Goal: Transaction & Acquisition: Book appointment/travel/reservation

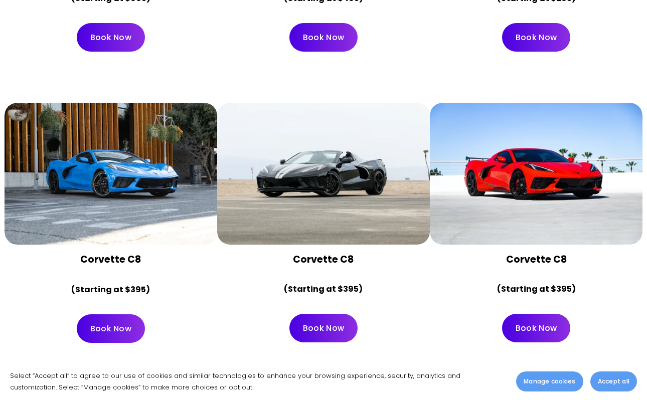
scroll to position [3415, 0]
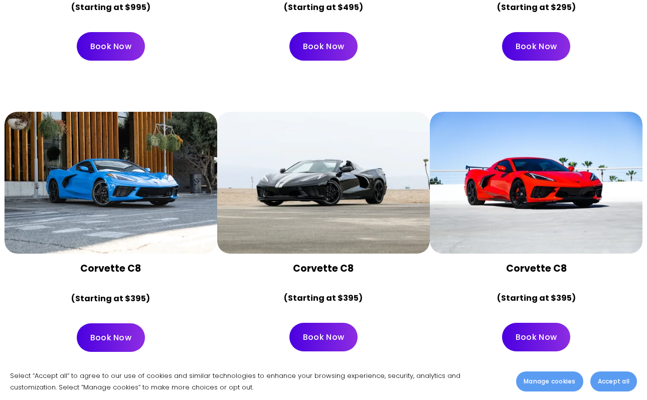
click at [534, 141] on div at bounding box center [536, 183] width 213 height 142
click at [556, 323] on link "Book Now" at bounding box center [536, 337] width 68 height 29
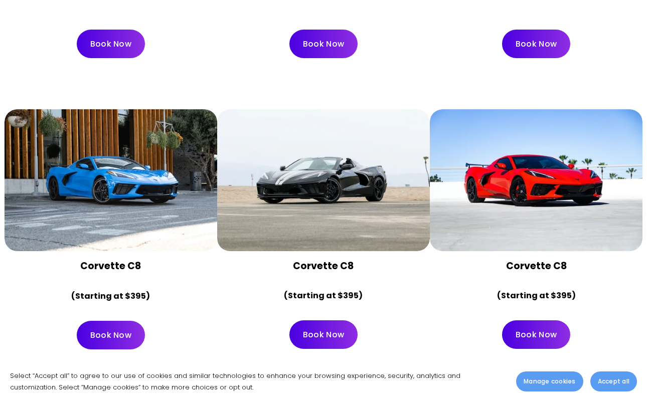
scroll to position [3415, 0]
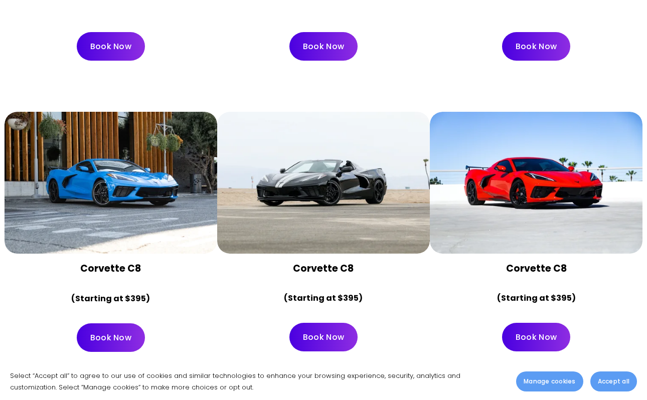
click at [328, 190] on div at bounding box center [323, 183] width 213 height 142
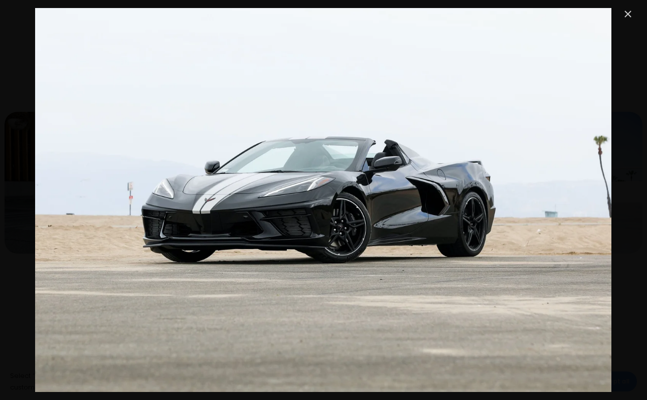
click at [632, 16] on link "Close" at bounding box center [628, 14] width 12 height 12
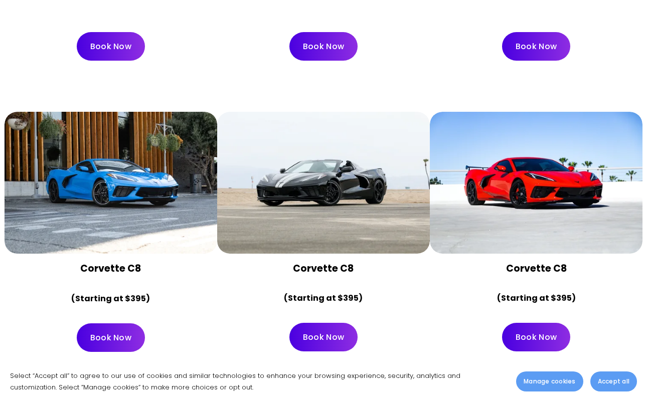
click at [323, 323] on link "Book Now" at bounding box center [323, 337] width 68 height 29
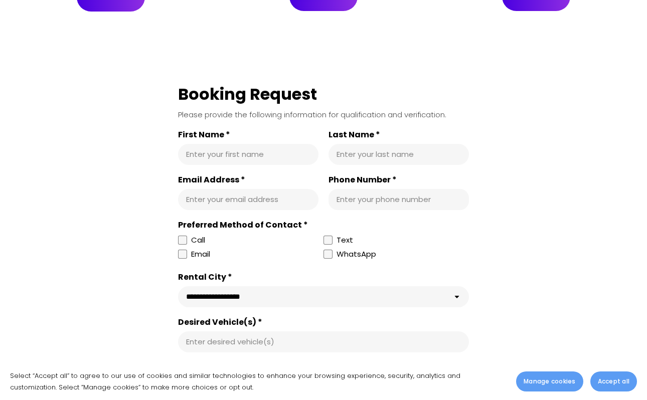
scroll to position [4705, 0]
